Goal: Information Seeking & Learning: Learn about a topic

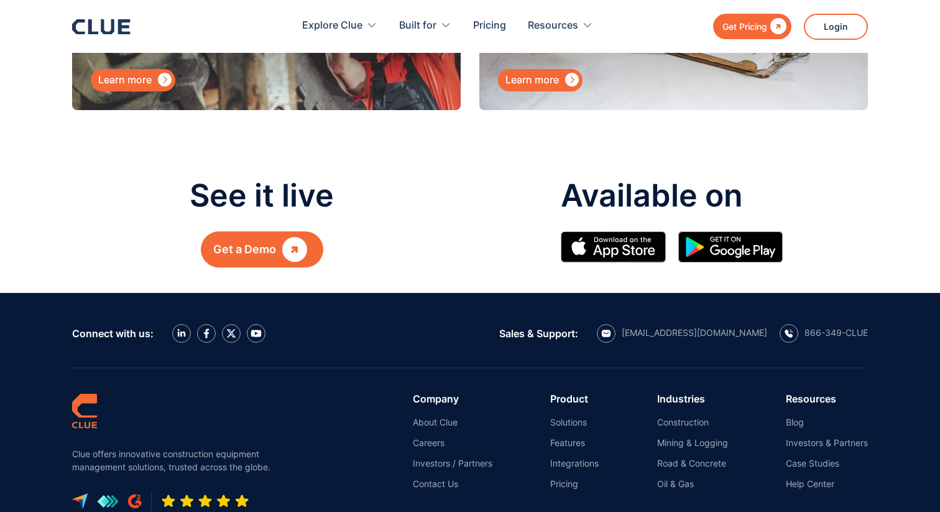
scroll to position [6454, 0]
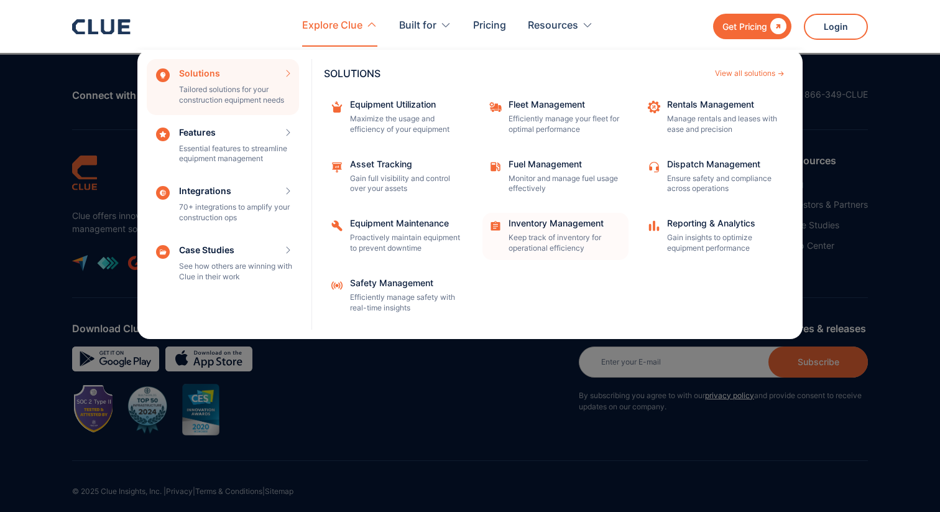
click at [539, 234] on p "Keep track of inventory for operational efficiency" at bounding box center [565, 243] width 112 height 21
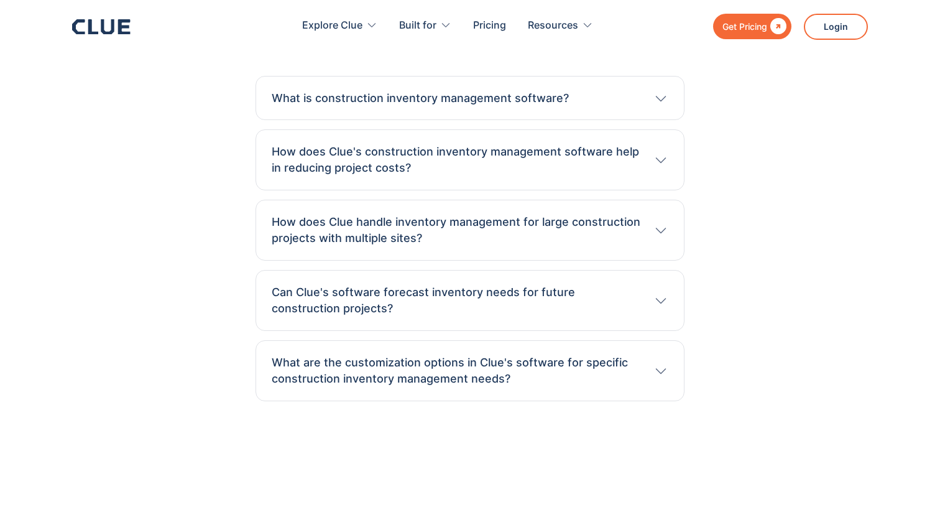
scroll to position [4033, 0]
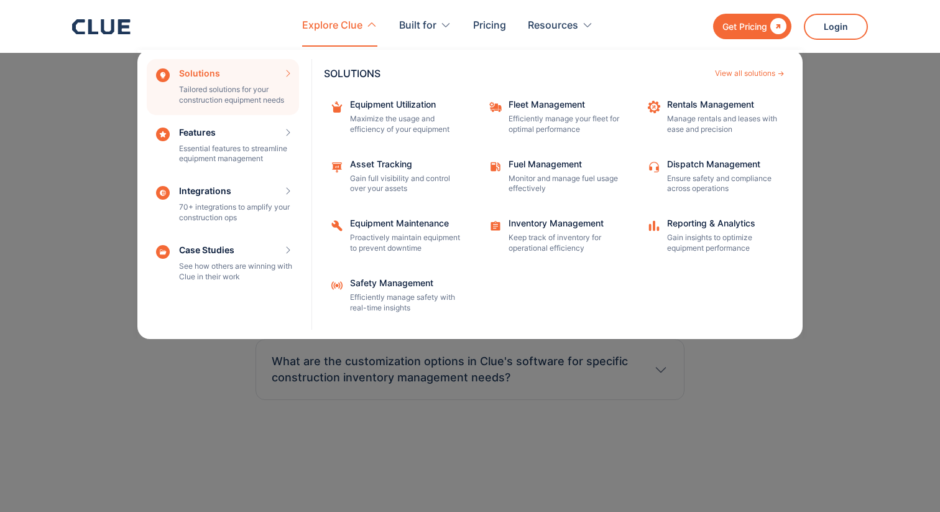
click at [377, 149] on div "Equipment Utilization Maximize the usage and efficiency of your equipment Fleet…" at bounding box center [555, 211] width 463 height 234
click at [705, 118] on p "Manage rentals and leases with ease and precision" at bounding box center [723, 124] width 112 height 21
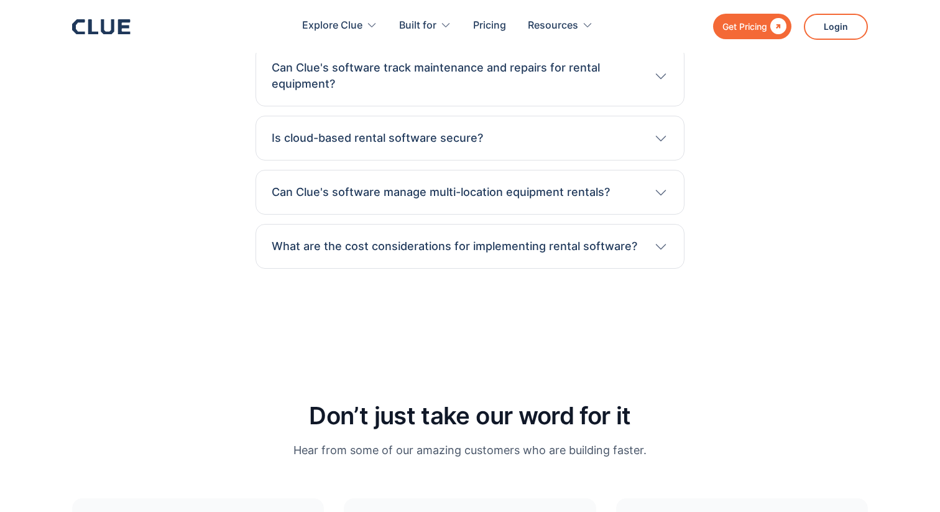
scroll to position [4681, 0]
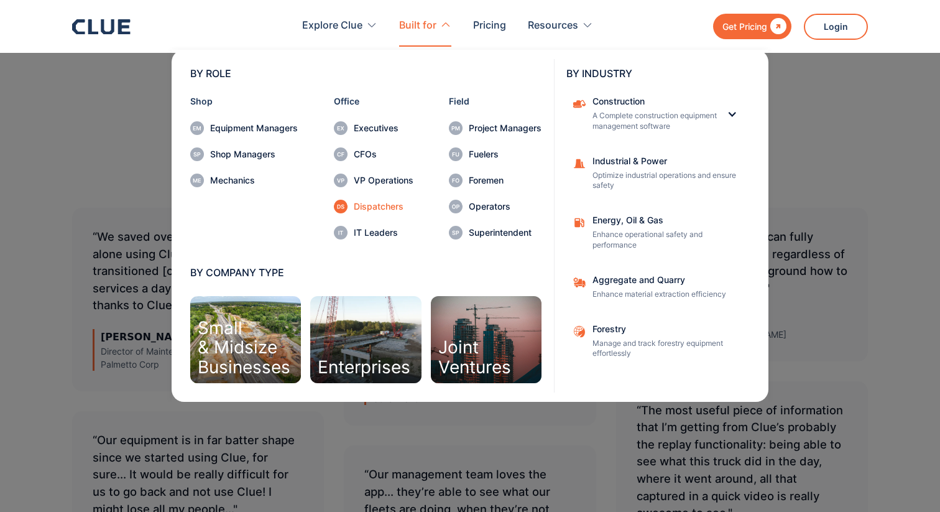
click at [358, 204] on div "Dispatchers" at bounding box center [384, 206] width 60 height 9
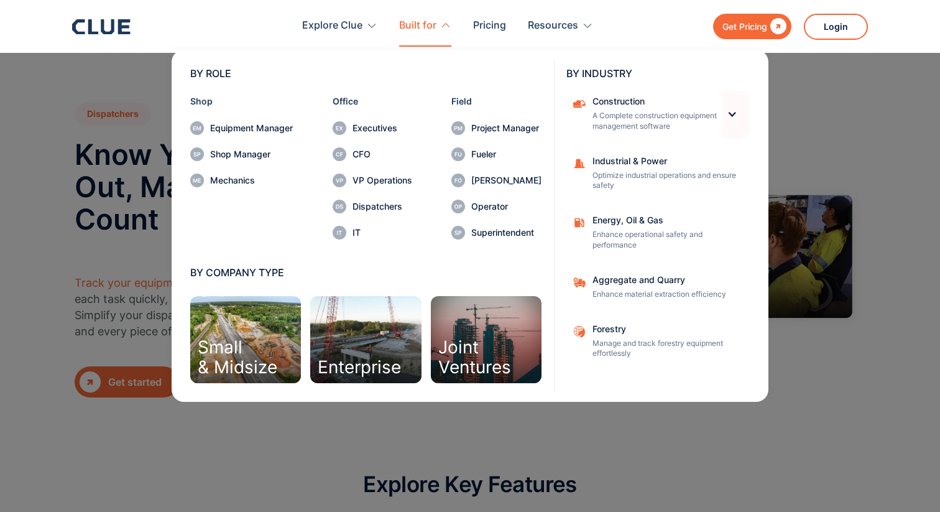
click at [736, 112] on div at bounding box center [732, 114] width 11 height 11
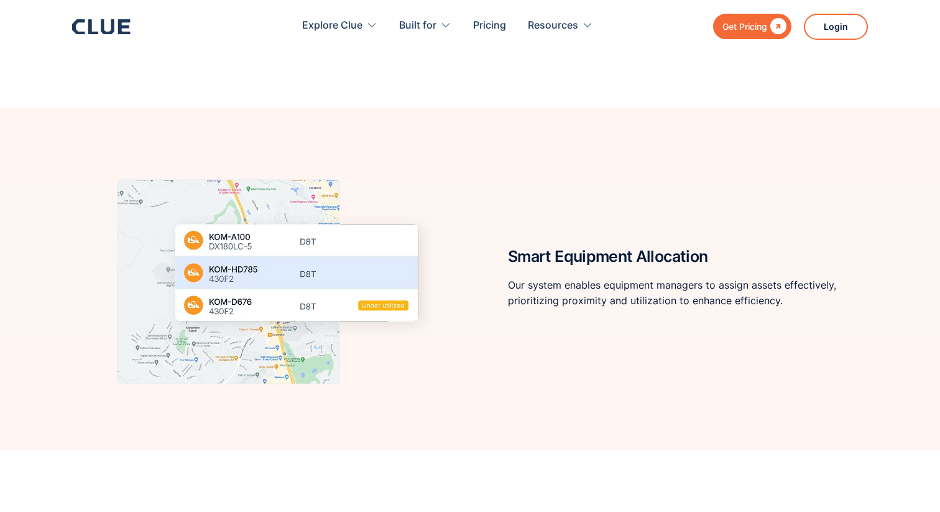
scroll to position [613, 0]
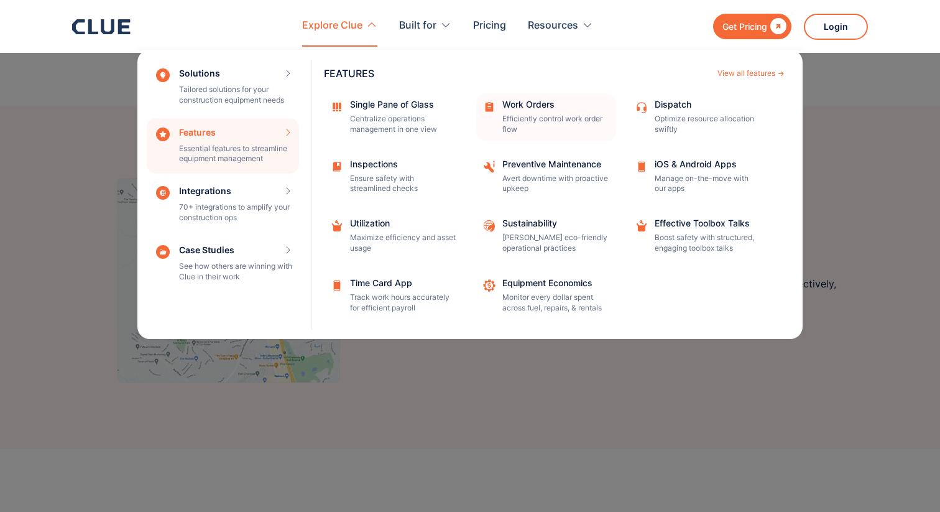
click at [526, 109] on div "Work Orders" at bounding box center [555, 104] width 106 height 9
